Goal: Find specific page/section: Find specific page/section

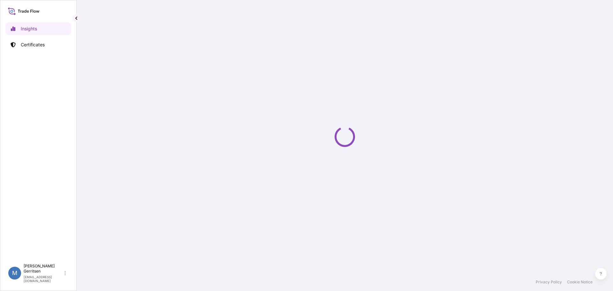
select select "2025"
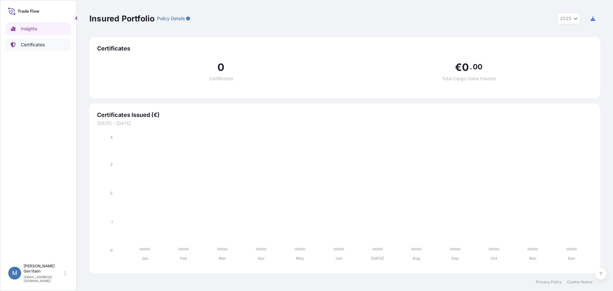
click at [30, 43] on p "Certificates" at bounding box center [33, 45] width 24 height 6
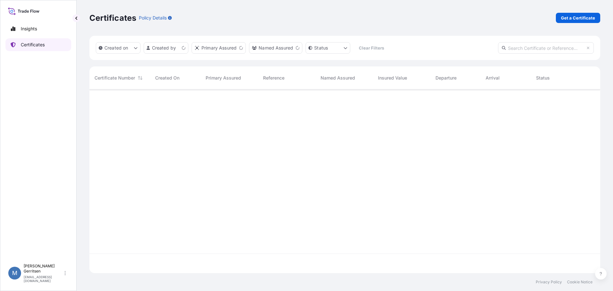
scroll to position [182, 506]
